Goal: Transaction & Acquisition: Purchase product/service

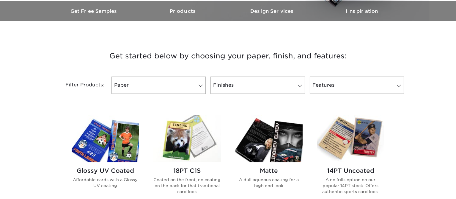
scroll to position [297, 0]
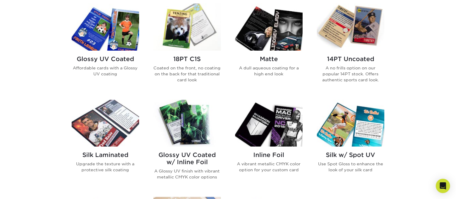
click at [261, 35] on img at bounding box center [269, 27] width 68 height 47
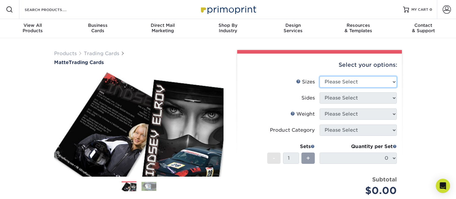
click at [385, 81] on select "Please Select 2.5" x 3.5"" at bounding box center [358, 81] width 77 height 11
select select "2.50x3.50"
click at [320, 76] on select "Please Select 2.5" x 3.5"" at bounding box center [358, 81] width 77 height 11
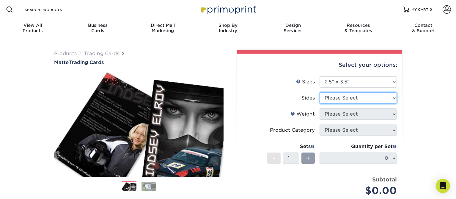
click at [368, 95] on select "Please Select Print Both Sides Print Front Only" at bounding box center [358, 97] width 77 height 11
select select "13abbda7-1d64-4f25-8bb2-c179b224825d"
click at [320, 92] on select "Please Select Print Both Sides Print Front Only" at bounding box center [358, 97] width 77 height 11
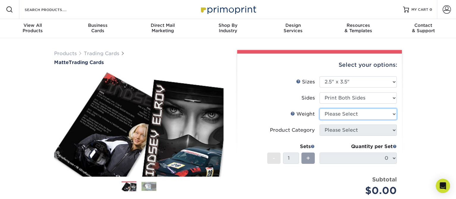
click at [360, 115] on select "Please Select 16PT 14PT" at bounding box center [358, 113] width 77 height 11
select select "16PT"
click at [320, 108] on select "Please Select 16PT 14PT" at bounding box center [358, 113] width 77 height 11
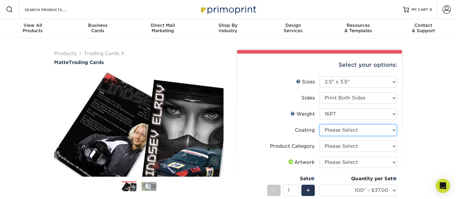
click at [360, 130] on select at bounding box center [358, 129] width 77 height 11
select select "121bb7b5-3b4d-429f-bd8d-bbf80e953313"
click at [320, 124] on select at bounding box center [358, 129] width 77 height 11
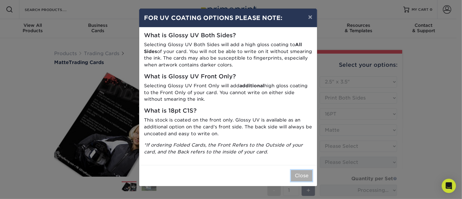
click at [296, 177] on button "Close" at bounding box center [301, 175] width 21 height 11
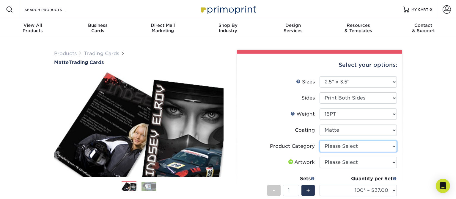
click at [382, 147] on select "Please Select Trading Cards" at bounding box center [358, 145] width 77 height 11
select select "c2f9bce9-36c2-409d-b101-c29d9d031e18"
click at [320, 140] on select "Please Select Trading Cards" at bounding box center [358, 145] width 77 height 11
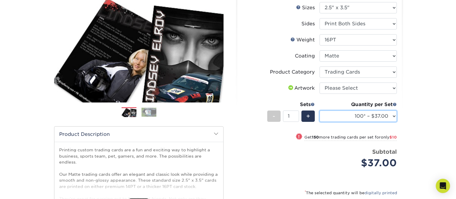
click at [393, 115] on select "100* – $37.00 250* – $47.00 500* – $58.00 1000 – $71.00 2500 – $141.00 5000 – $…" at bounding box center [358, 115] width 77 height 11
select select "500* – $58.00"
click at [320, 110] on select "100* – $37.00 250* – $47.00 500* – $58.00 1000 – $71.00 2500 – $141.00 5000 – $…" at bounding box center [358, 115] width 77 height 11
